Goal: Transaction & Acquisition: Purchase product/service

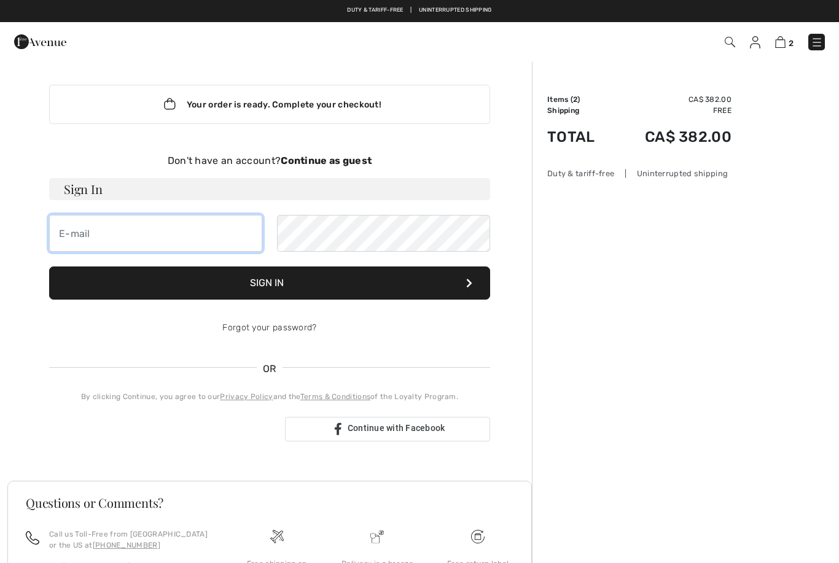
click at [77, 232] on input "email" at bounding box center [155, 233] width 213 height 37
type input "jackiesechi@gmail.com"
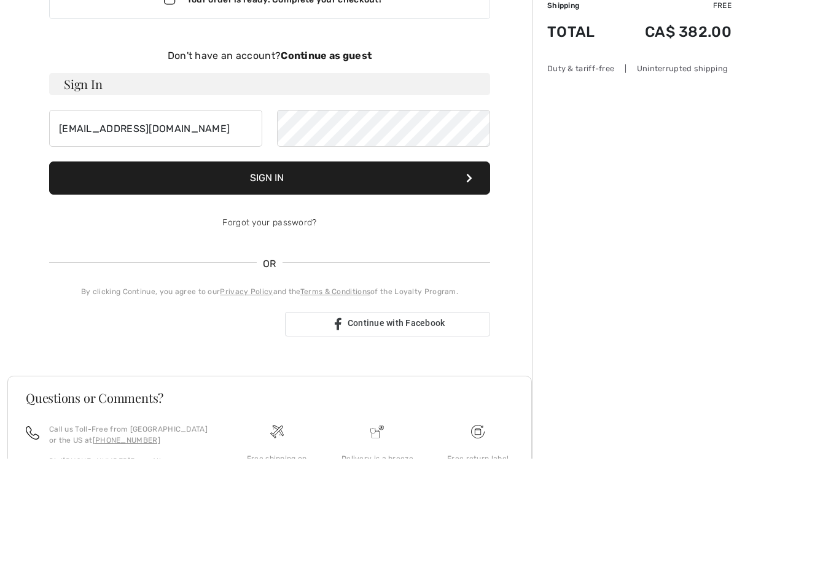
click at [343, 154] on div "Don't have an account? Continue as guest" at bounding box center [269, 161] width 441 height 15
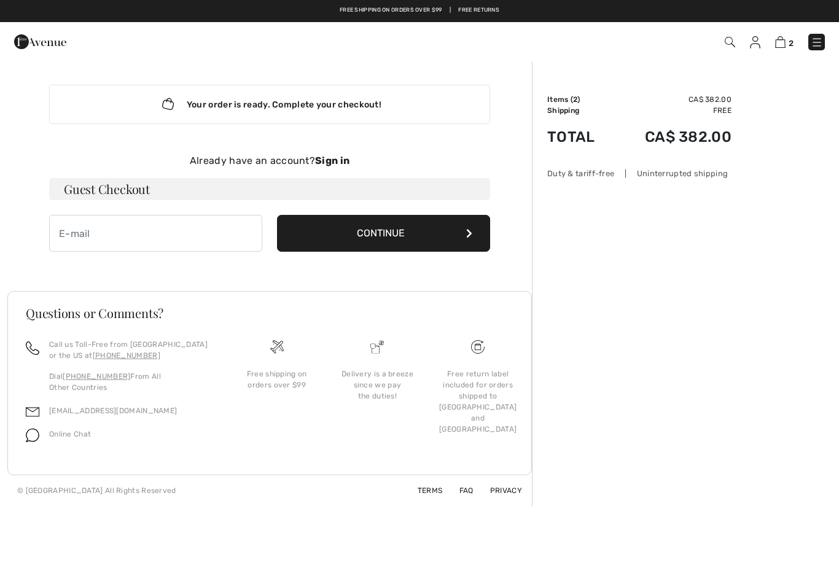
click at [306, 220] on button "Continue" at bounding box center [383, 233] width 213 height 37
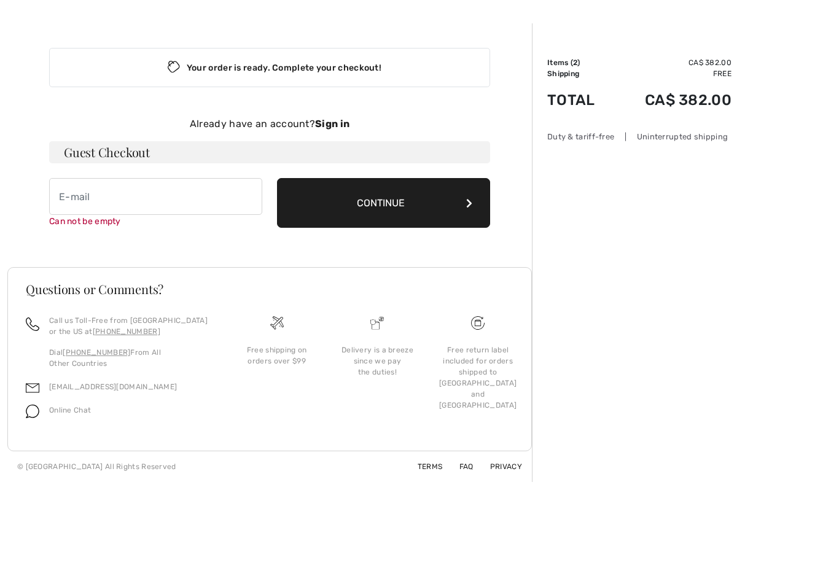
scroll to position [42, 0]
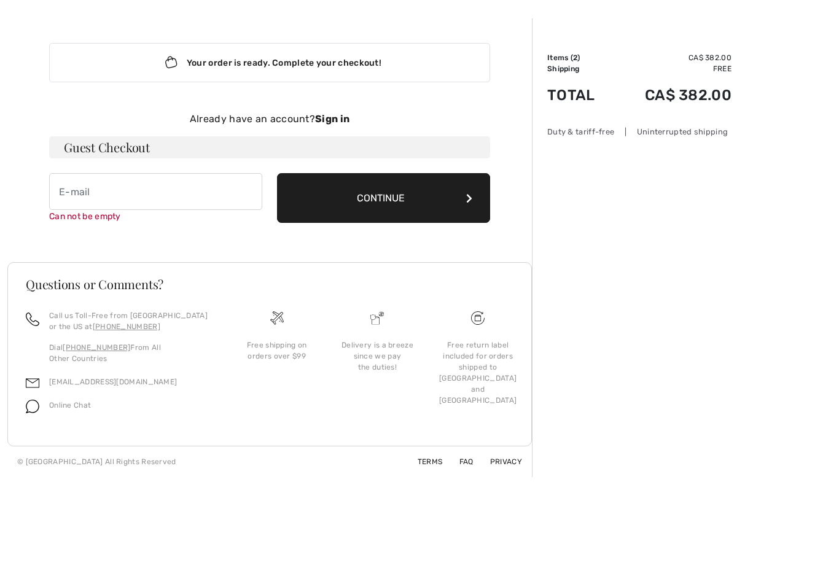
click at [321, 195] on button "Continue" at bounding box center [383, 198] width 213 height 50
click at [77, 200] on input "email" at bounding box center [155, 191] width 213 height 37
type input "jackiesechi@gmail.com"
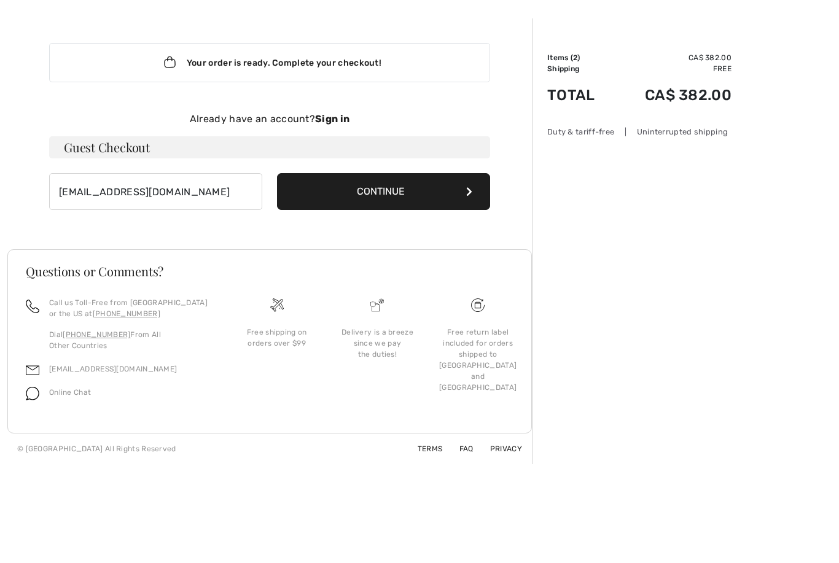
click at [345, 193] on button "Continue" at bounding box center [383, 191] width 213 height 37
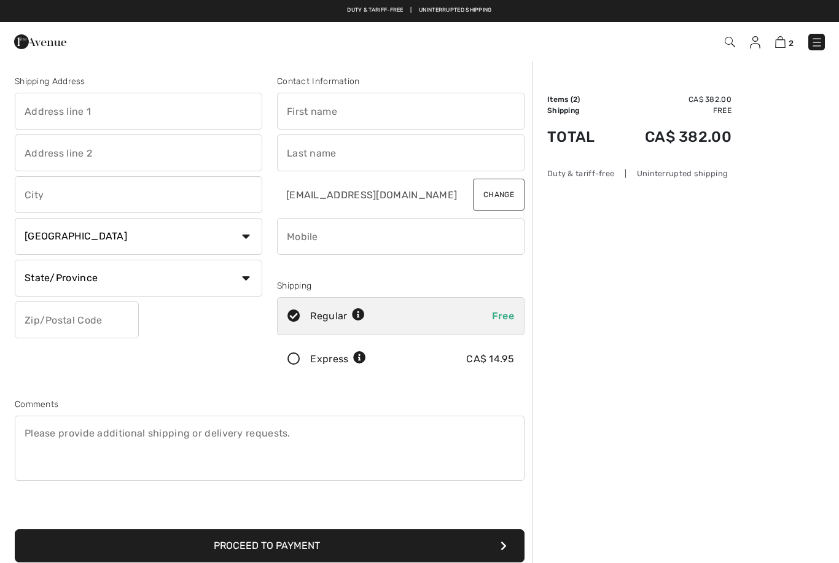
click at [39, 112] on input "text" at bounding box center [139, 111] width 248 height 37
type input "1277 Eskasoni Rd"
type input "Cape Breton"
select select "NS"
type input "B1J1E5"
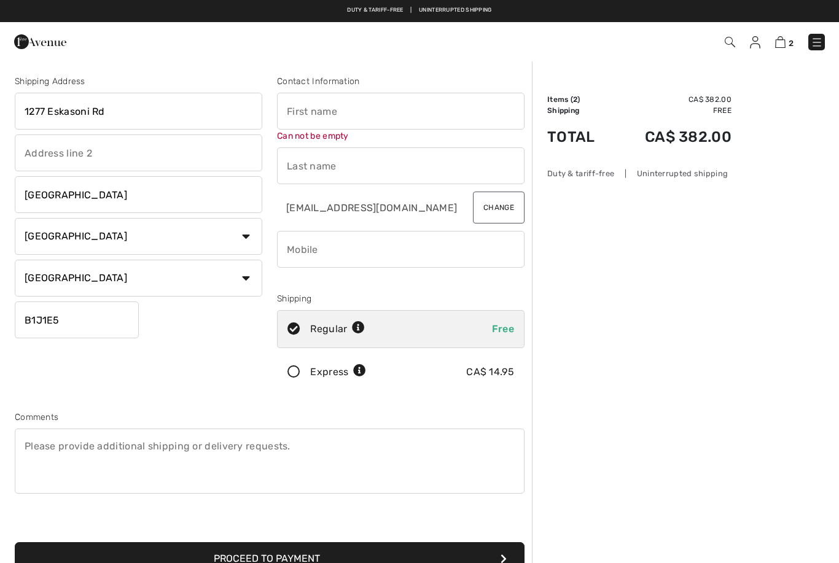
click at [106, 200] on input "Cape Breton" at bounding box center [139, 194] width 248 height 37
type input "C"
type input "Northside East Bay"
click at [808, 192] on div "Order Summary Details Items ( 2 ) CA$ 382.00 Promo code CA$ 0.00 Shipping Free …" at bounding box center [685, 432] width 307 height 745
click at [296, 377] on icon at bounding box center [294, 372] width 33 height 13
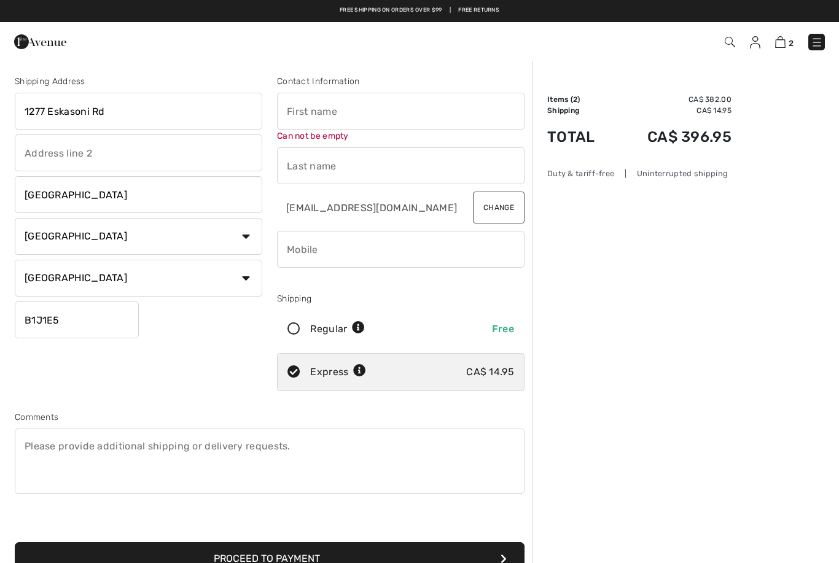
click at [314, 114] on input "text" at bounding box center [401, 111] width 248 height 37
type input "Jackie"
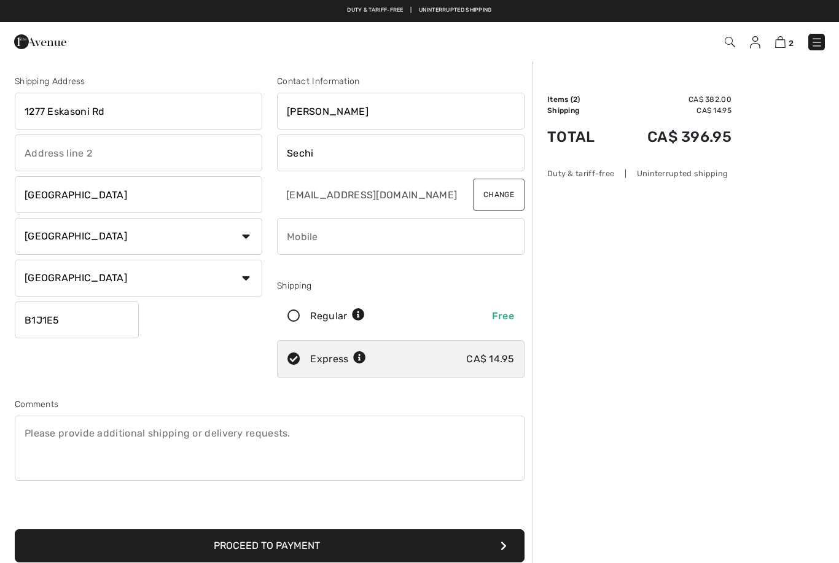
type input "Sechi"
click at [676, 227] on div "Order Summary Details Items ( 2 ) CA$ 382.00 Promo code CA$ 0.00 Shipping CA$ 1…" at bounding box center [685, 426] width 307 height 732
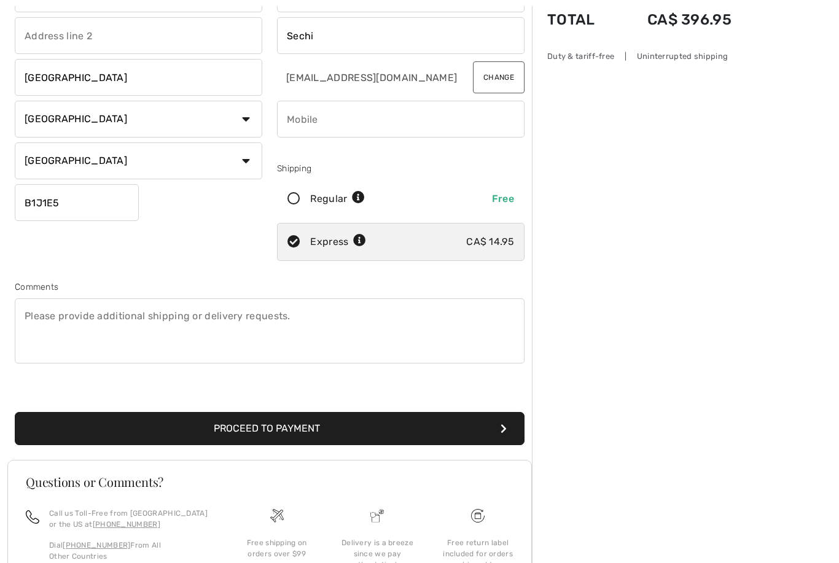
scroll to position [190, 0]
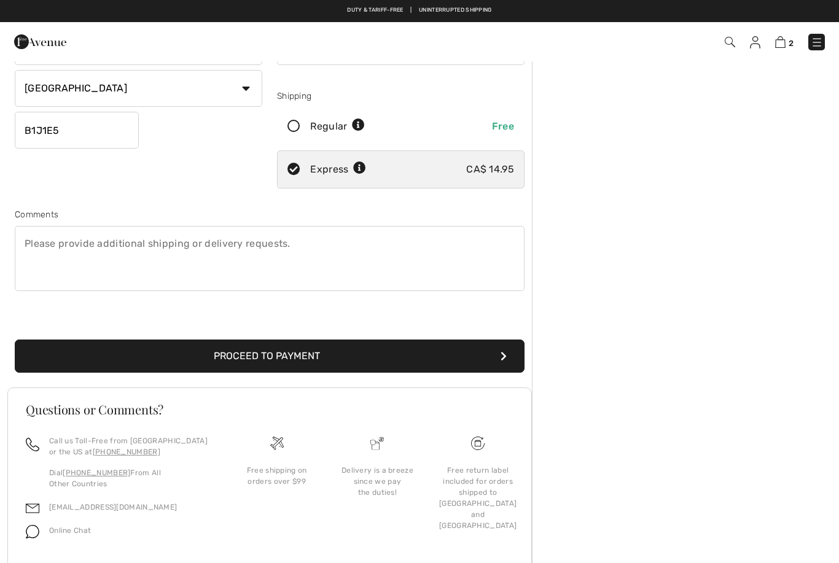
click at [215, 357] on button "Proceed to Payment" at bounding box center [270, 356] width 510 height 33
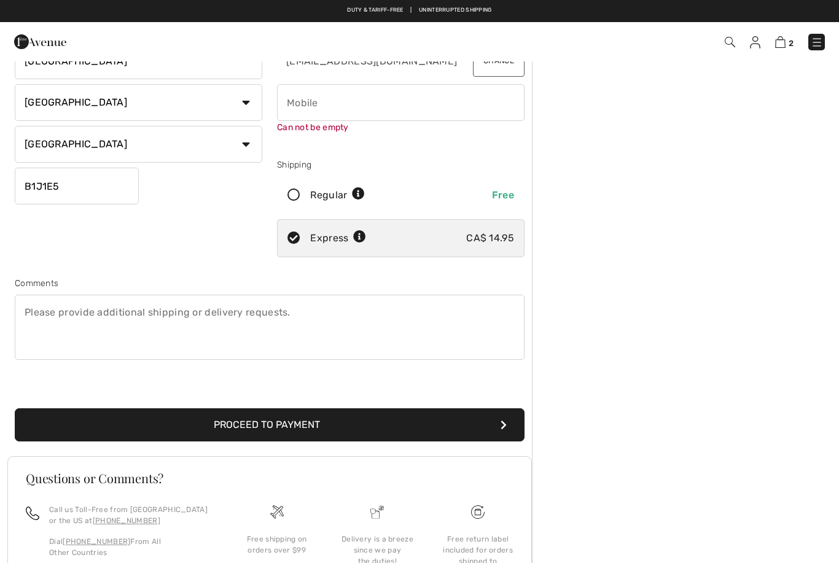
scroll to position [130, 0]
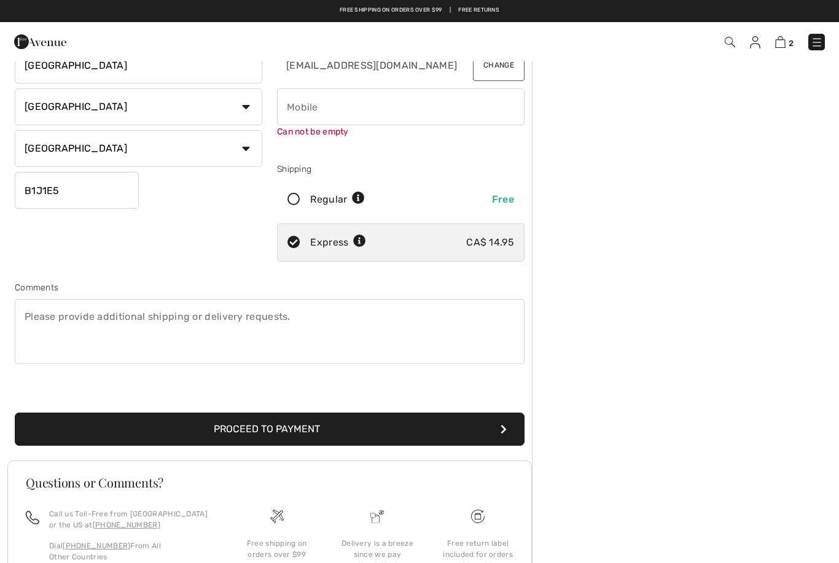
click at [322, 107] on input "phone" at bounding box center [401, 106] width 248 height 37
type input "9023713431"
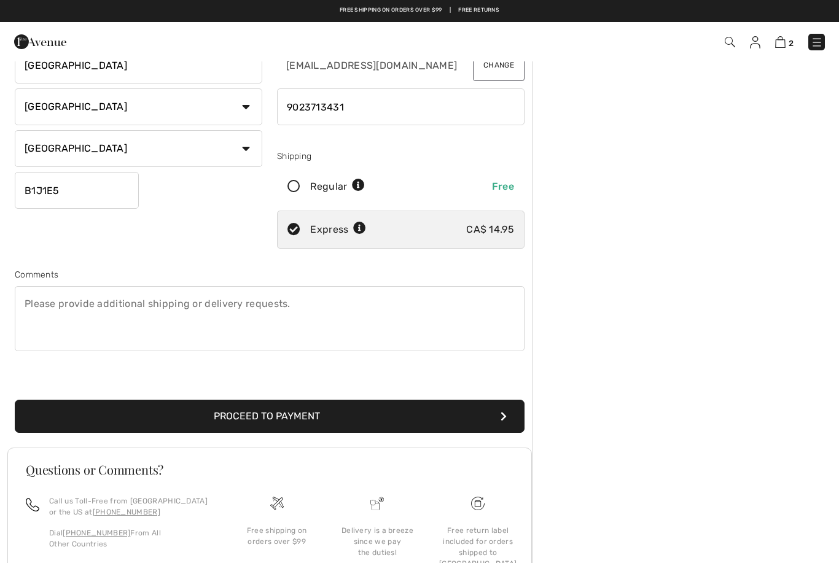
click at [217, 425] on button "Proceed to Payment" at bounding box center [270, 416] width 510 height 33
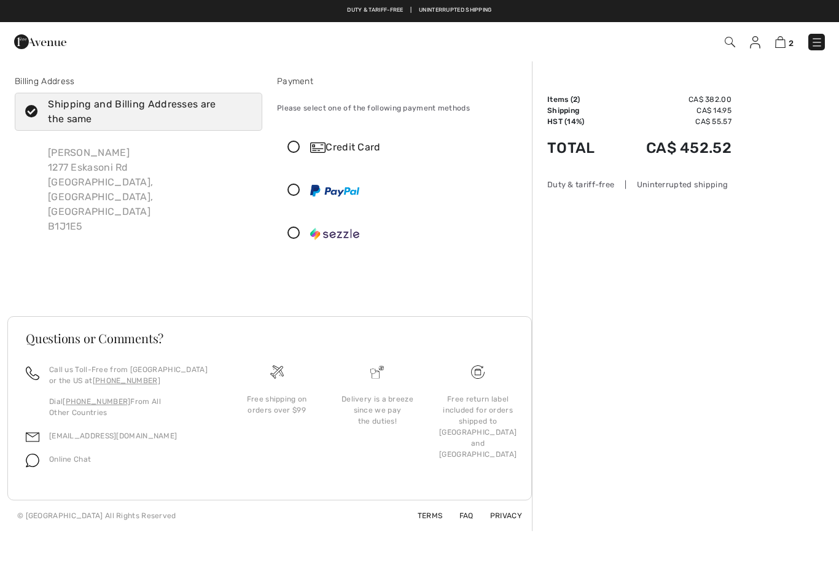
click at [292, 147] on icon at bounding box center [294, 147] width 33 height 13
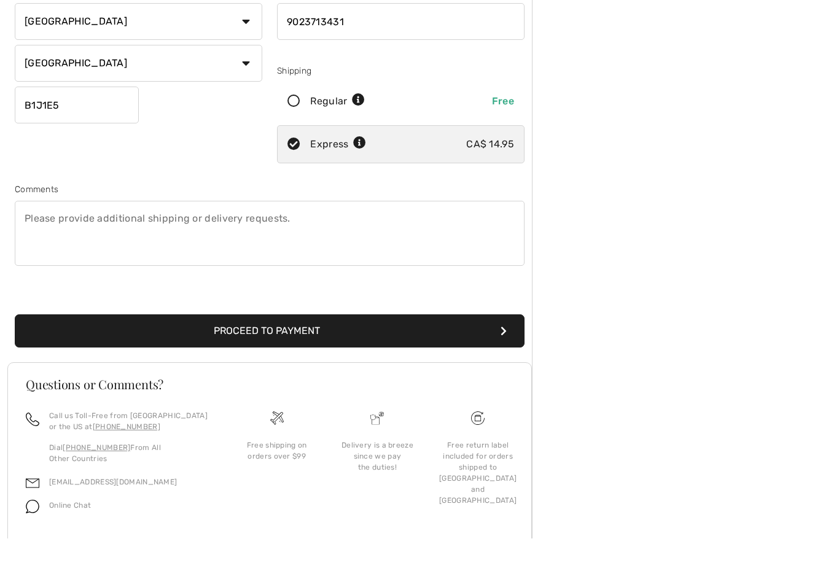
scroll to position [190, 0]
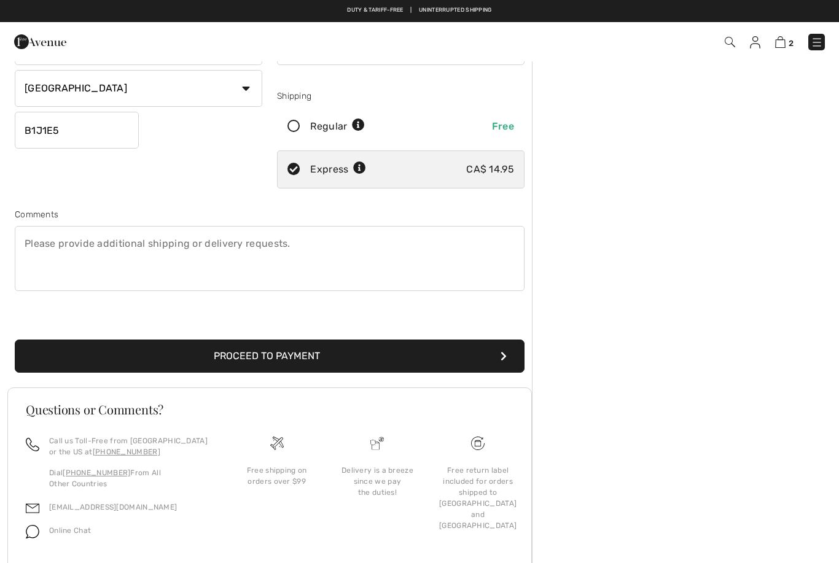
click at [192, 357] on button "Proceed to Payment" at bounding box center [270, 356] width 510 height 33
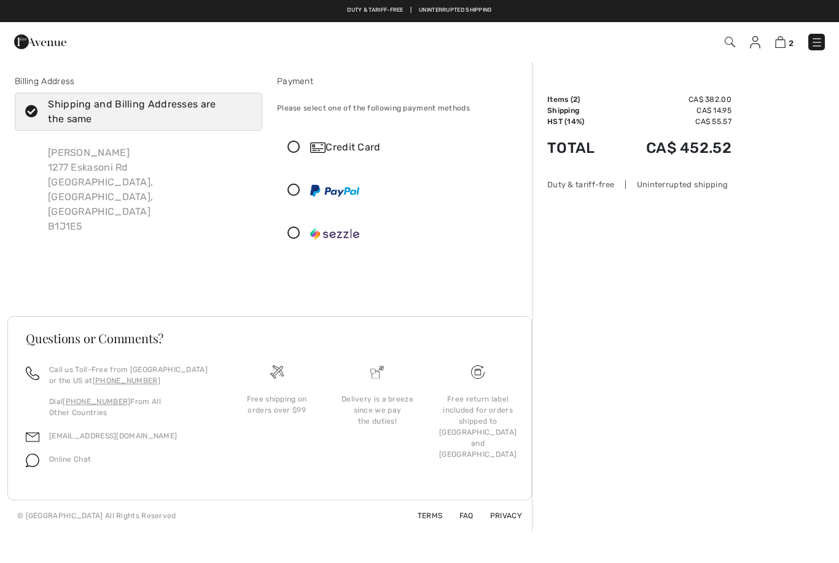
click at [293, 154] on icon at bounding box center [294, 147] width 33 height 13
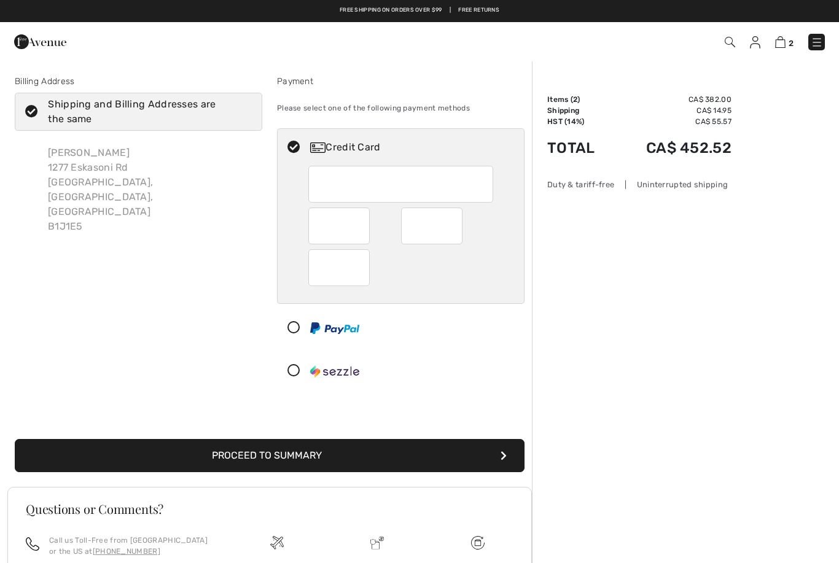
click at [335, 240] on div at bounding box center [338, 226] width 61 height 37
click at [213, 314] on div "Billing Address Shipping and Billing Addresses are the same Jackie Sechi 1277 E…" at bounding box center [138, 235] width 262 height 320
click at [223, 203] on div "Jackie Sechi 1277 Eskasoni Rd Northside East Bay, NS, CA B1J1E5" at bounding box center [139, 190] width 248 height 108
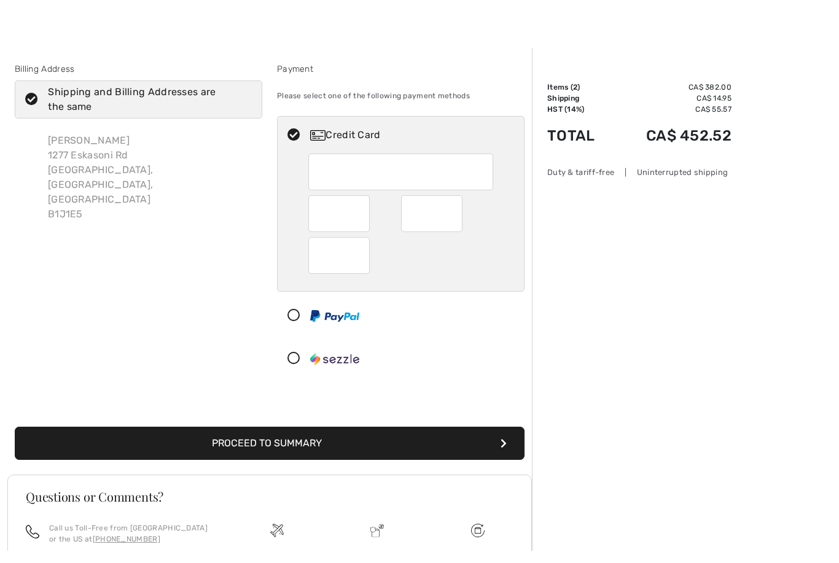
scroll to position [12, 0]
click at [223, 447] on button "Proceed to Summary" at bounding box center [270, 443] width 510 height 33
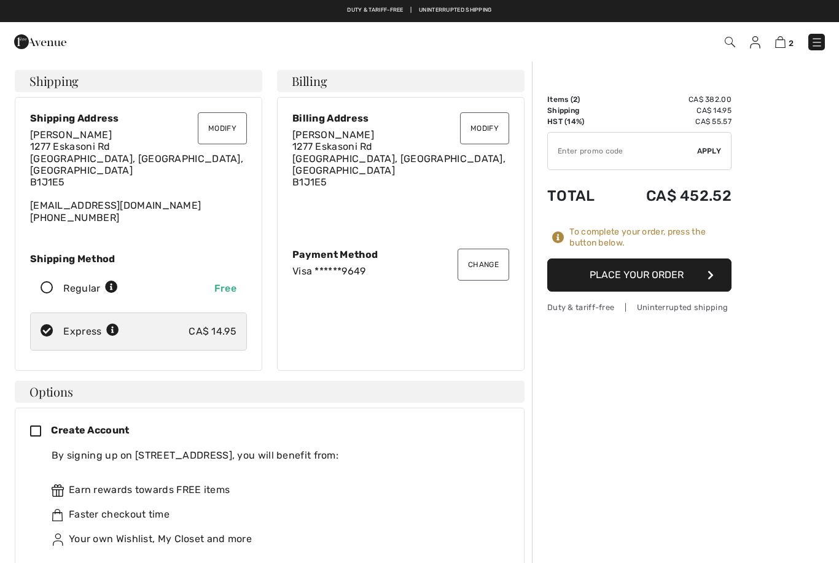
click at [630, 278] on button "Place Your Order" at bounding box center [639, 275] width 184 height 33
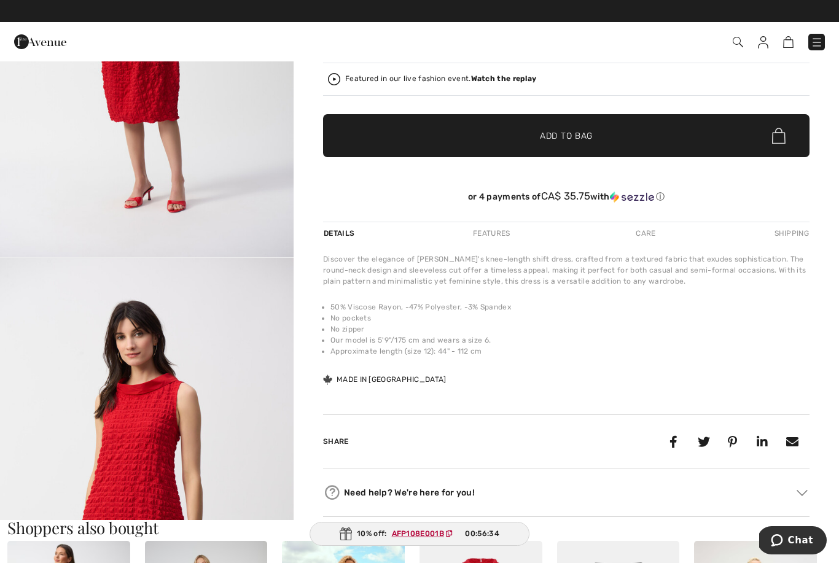
click at [101, 3] on div "Duty & tariff-free | Uninterrupted shipping Free shipping on orders over $99 | …" at bounding box center [419, 11] width 839 height 22
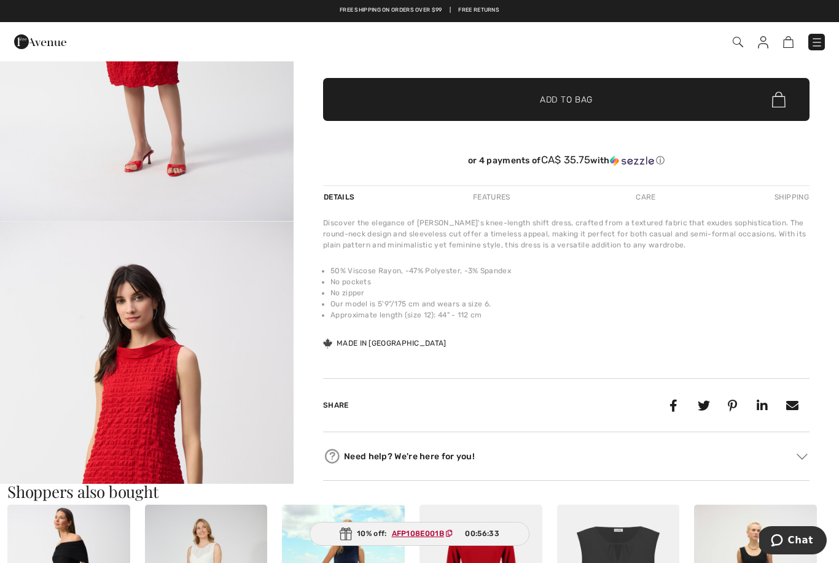
scroll to position [282, 0]
